Goal: Use online tool/utility: Utilize a website feature to perform a specific function

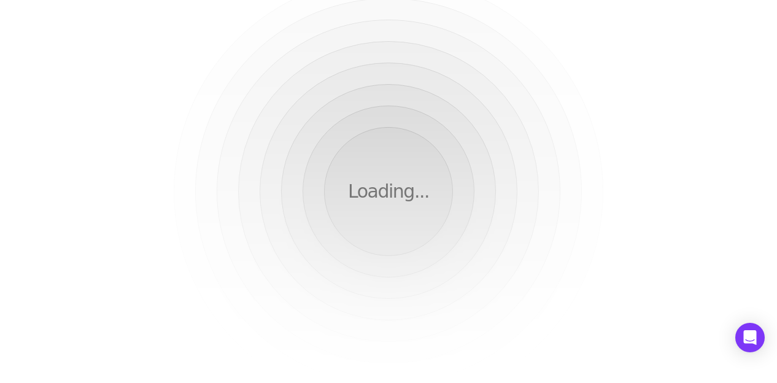
scroll to position [389, 0]
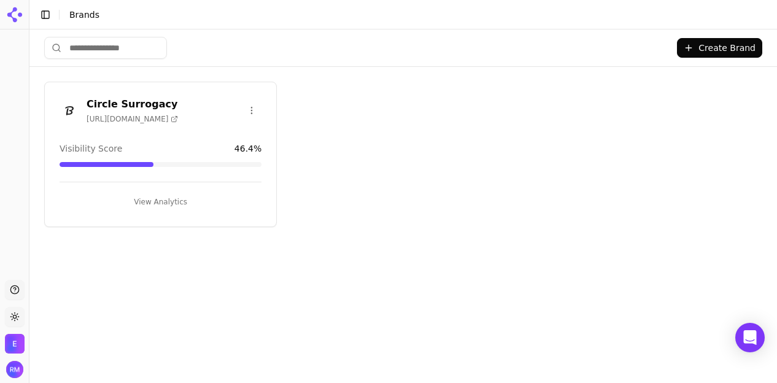
click at [107, 114] on span "[URL][DOMAIN_NAME]" at bounding box center [132, 119] width 91 height 10
click at [165, 198] on button "View Analytics" at bounding box center [161, 202] width 202 height 20
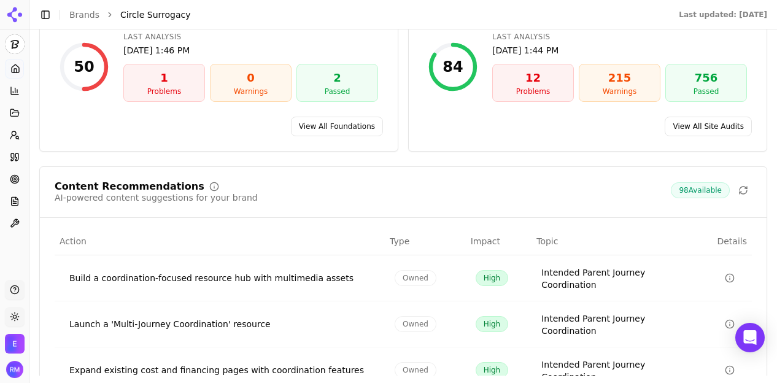
scroll to position [1874, 0]
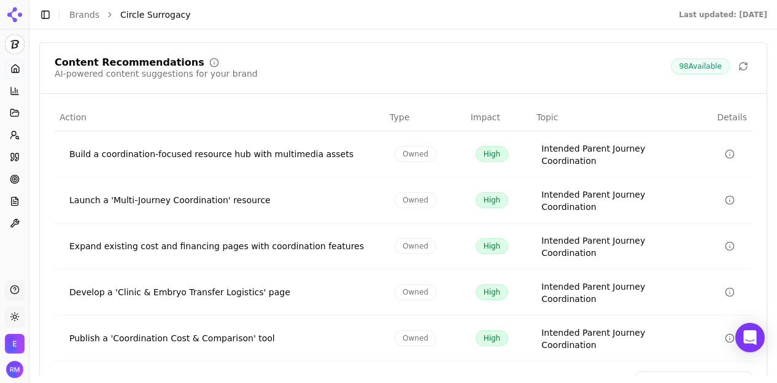
click at [725, 241] on icon "Data table" at bounding box center [730, 246] width 10 height 10
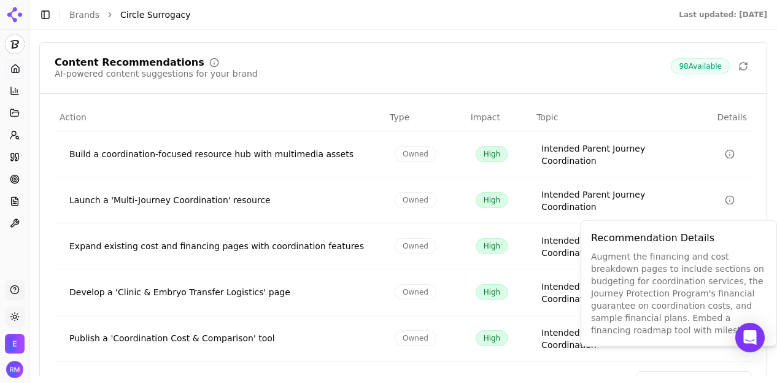
click at [657, 256] on div "Augment the financing and cost breakdown pages to include sections on budgeting…" at bounding box center [679, 293] width 176 height 86
type textarea "*********"
click at [657, 256] on div "Augment the financing and cost breakdown pages to include sections on budgeting…" at bounding box center [679, 293] width 176 height 86
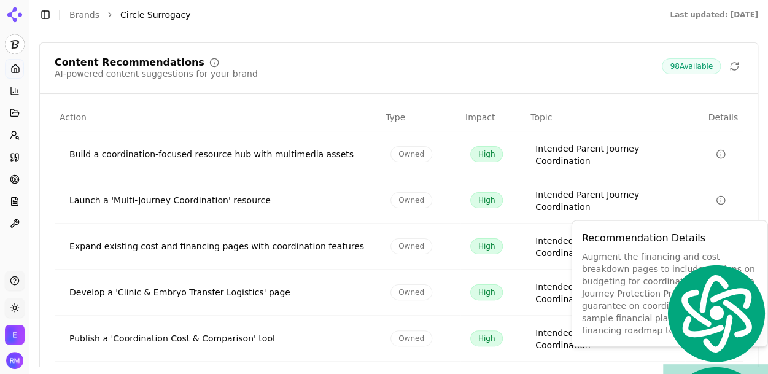
drag, startPoint x: 582, startPoint y: 254, endPoint x: 671, endPoint y: 303, distance: 101.7
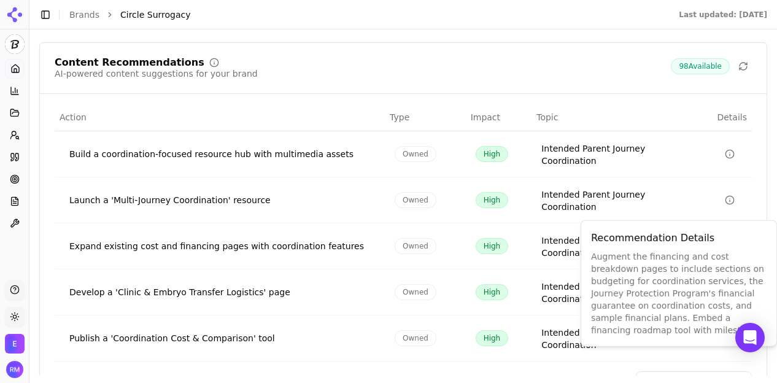
drag, startPoint x: 671, startPoint y: 303, endPoint x: 690, endPoint y: 316, distance: 23.3
click at [690, 316] on div "Augment the financing and cost breakdown pages to include sections on budgeting…" at bounding box center [679, 293] width 176 height 86
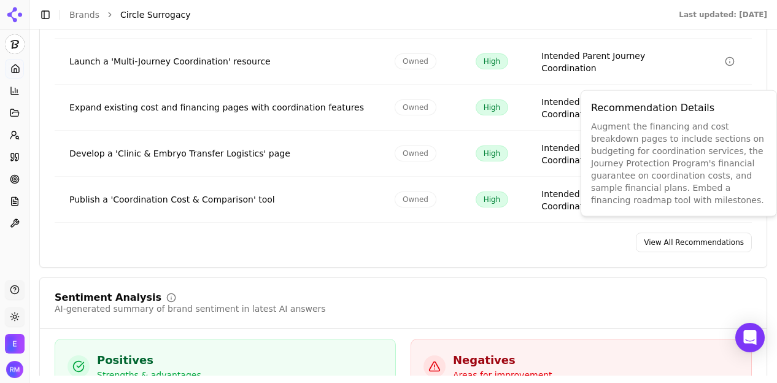
scroll to position [2013, 0]
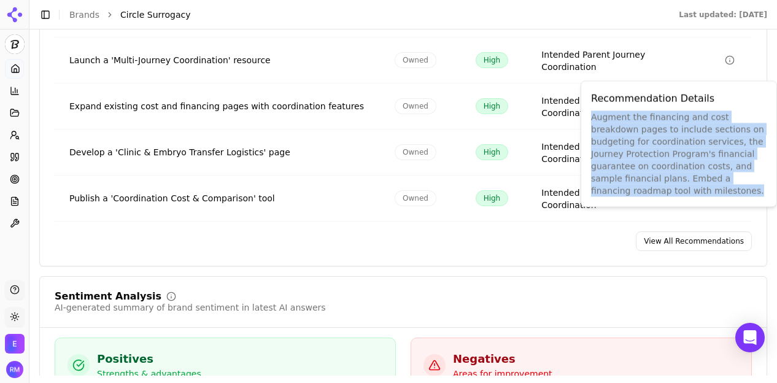
drag, startPoint x: 751, startPoint y: 179, endPoint x: 590, endPoint y: 117, distance: 172.9
click at [590, 117] on div "Recommendation Details Augment the financing and cost breakdown pages to includ…" at bounding box center [679, 143] width 196 height 126
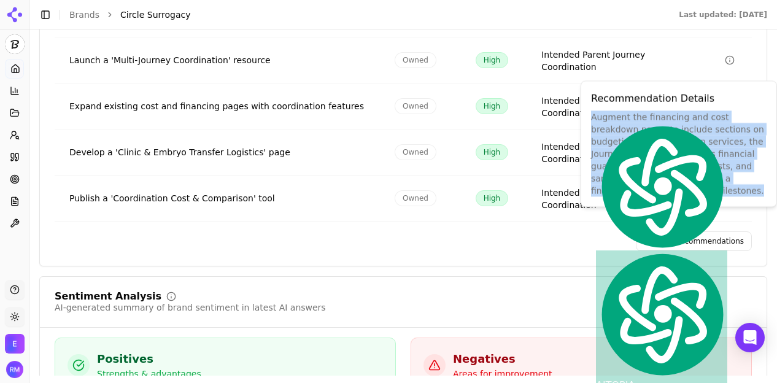
copy div "Augment the financing and cost breakdown pages to include sections on budgeting…"
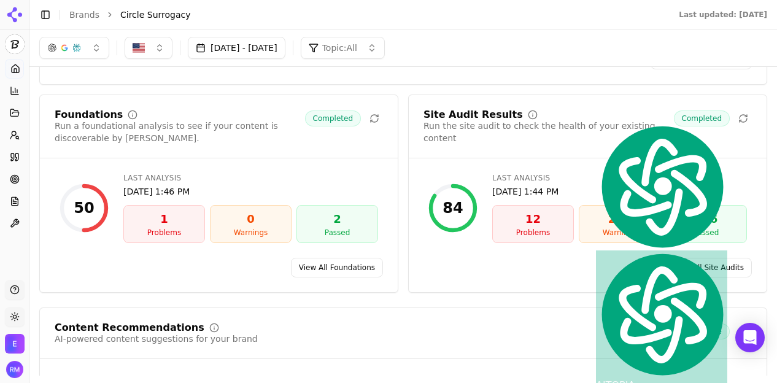
scroll to position [1547, 0]
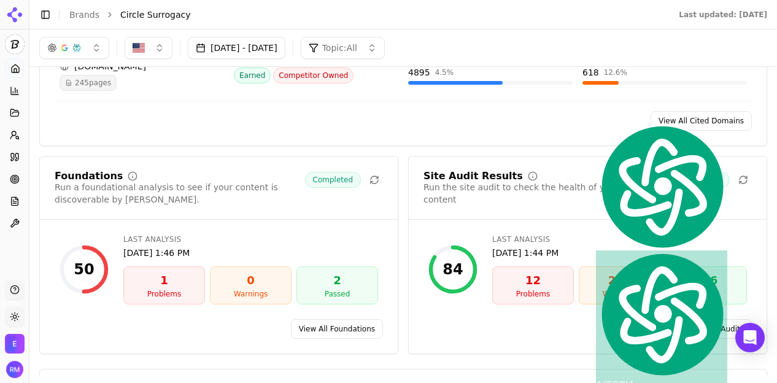
click at [331, 319] on link "View All Foundations" at bounding box center [337, 329] width 92 height 20
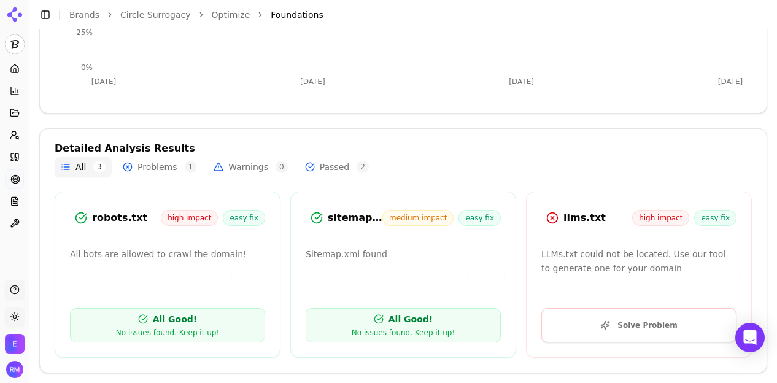
scroll to position [333, 0]
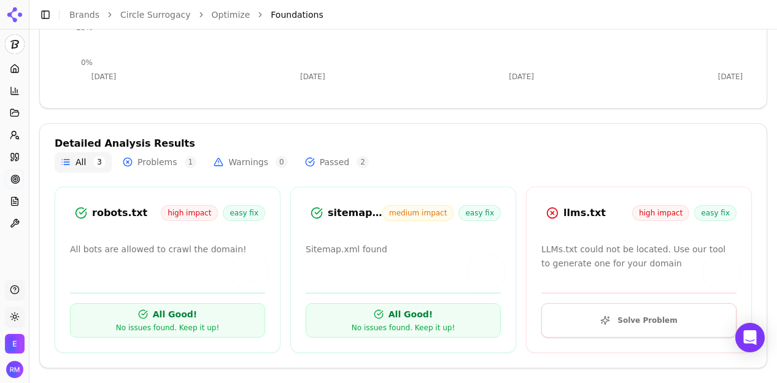
click at [603, 319] on button "Solve Problem" at bounding box center [638, 320] width 195 height 34
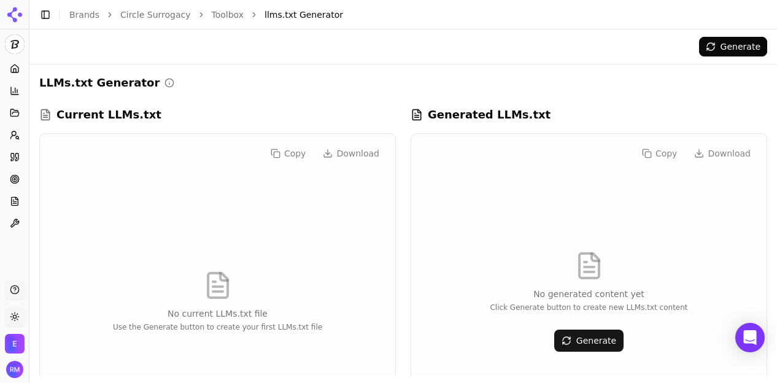
click at [583, 334] on button "Generate" at bounding box center [588, 341] width 69 height 22
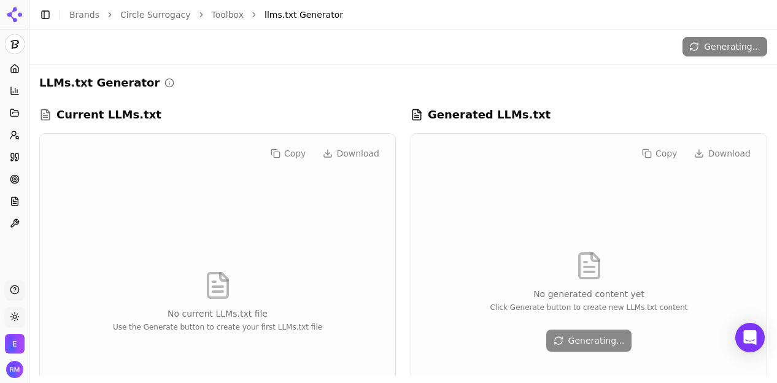
scroll to position [74, 0]
